Goal: Obtain resource: Download file/media

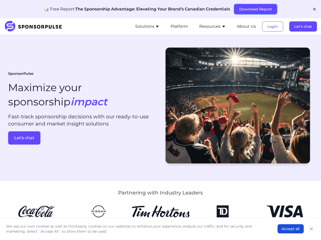
click at [256, 9] on button "Download Report" at bounding box center [255, 9] width 43 height 10
click at [315, 9] on icon "button" at bounding box center [314, 9] width 3 height 3
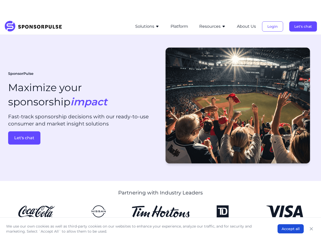
click at [148, 26] on button "Solutions" at bounding box center [147, 26] width 24 height 6
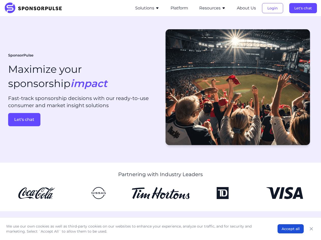
click at [213, 26] on div "SponsorPulse Maximize your sponsorship impact Fast-track sponsorship decisions …" at bounding box center [160, 90] width 305 height 130
click at [247, 26] on div "SponsorPulse Maximize your sponsorship impact Fast-track sponsorship decisions …" at bounding box center [160, 90] width 305 height 130
click at [273, 26] on div "SponsorPulse Maximize your sponsorship impact Fast-track sponsorship decisions …" at bounding box center [160, 90] width 305 height 130
click at [303, 26] on div "SponsorPulse Maximize your sponsorship impact Fast-track sponsorship decisions …" at bounding box center [160, 90] width 305 height 130
click at [24, 138] on div "SponsorPulse Maximize your sponsorship impact Fast-track sponsorship decisions …" at bounding box center [160, 90] width 305 height 130
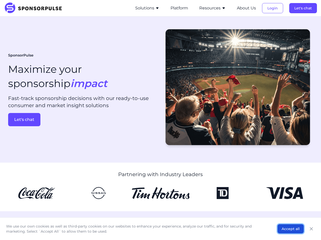
click at [291, 229] on button "Accept all" at bounding box center [291, 228] width 26 height 9
